Goal: Check status: Check status

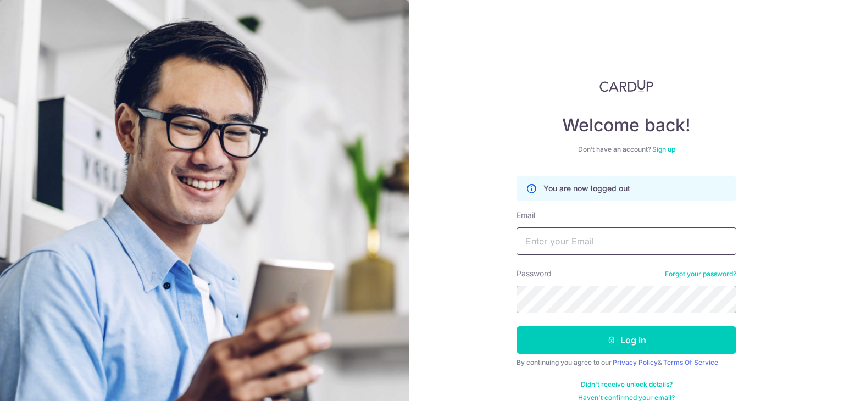
type input "[EMAIL_ADDRESS][DOMAIN_NAME]"
click at [594, 333] on button "Log in" at bounding box center [627, 339] width 220 height 27
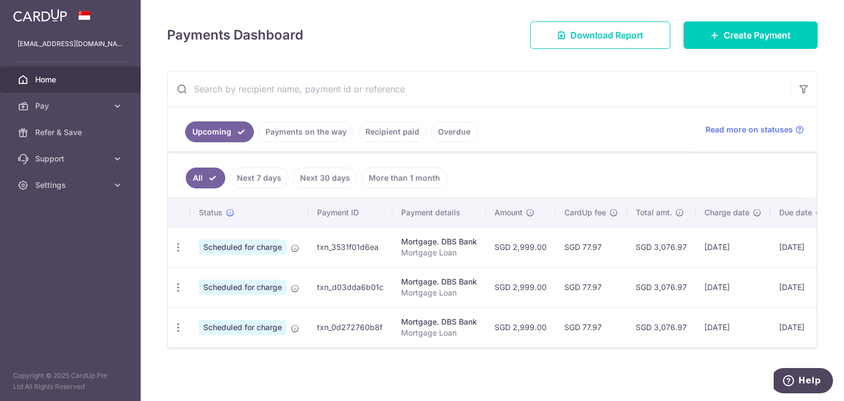
click at [308, 132] on link "Payments on the way" at bounding box center [306, 131] width 96 height 21
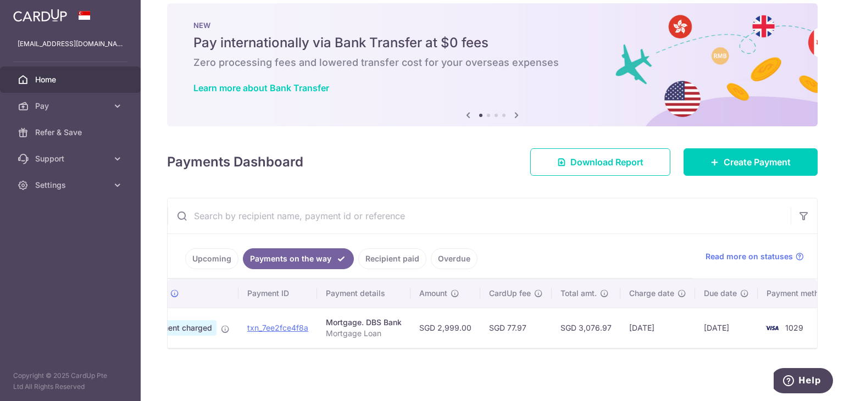
scroll to position [0, 78]
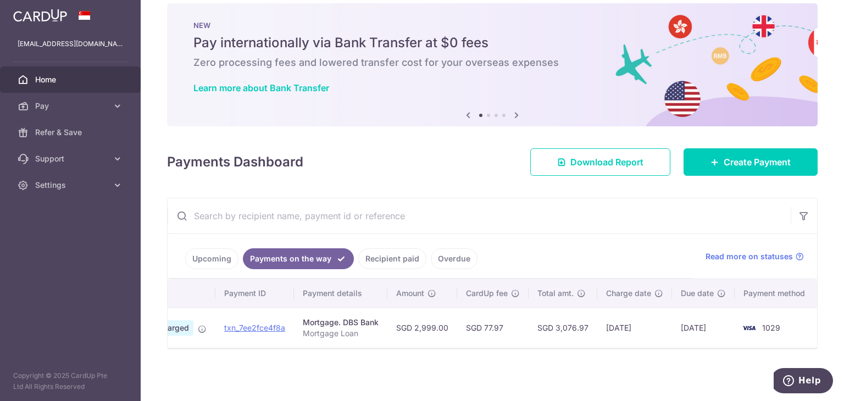
click at [385, 250] on link "Recipient paid" at bounding box center [392, 258] width 68 height 21
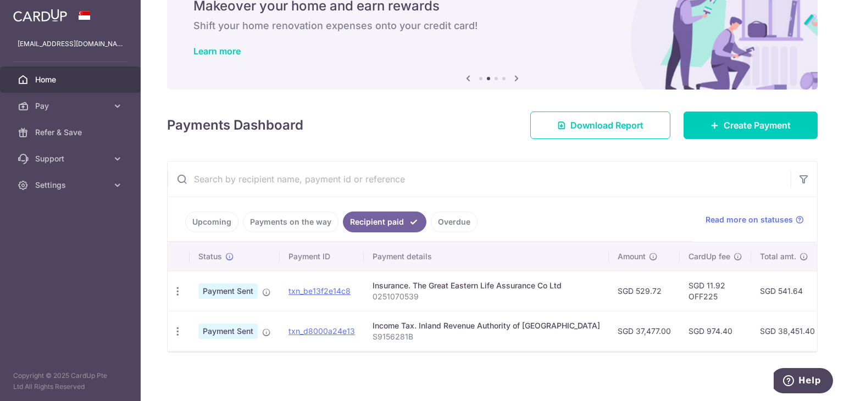
scroll to position [52, 0]
click at [276, 225] on link "Payments on the way" at bounding box center [291, 221] width 96 height 21
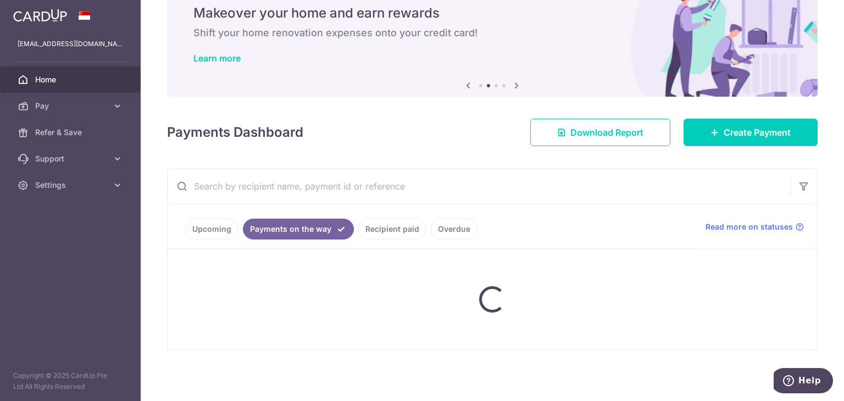
scroll to position [19, 0]
